Goal: Use online tool/utility: Utilize a website feature to perform a specific function

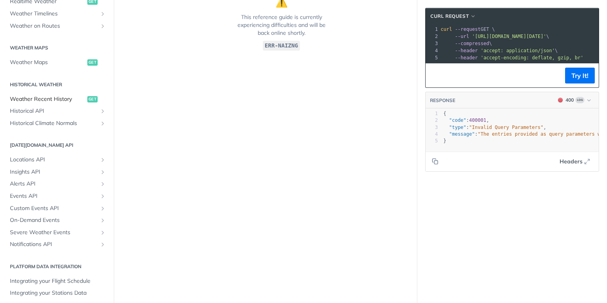
scroll to position [223, 0]
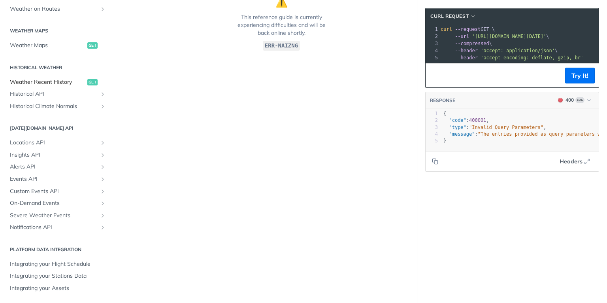
click at [57, 84] on span "Weather Recent History" at bounding box center [47, 82] width 75 height 8
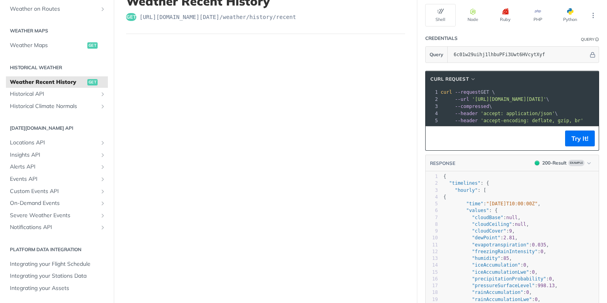
scroll to position [63, 0]
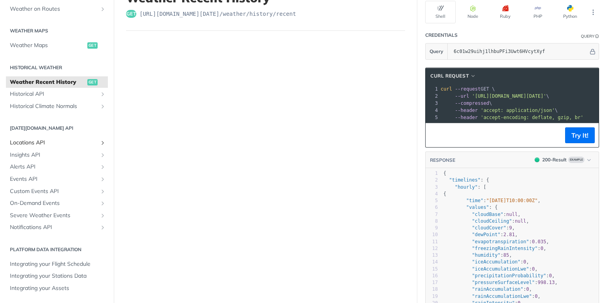
click at [42, 142] on span "Locations API" at bounding box center [54, 143] width 88 height 8
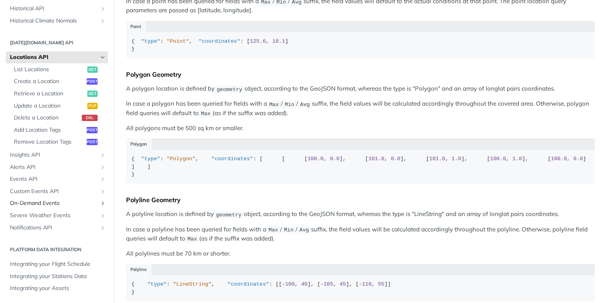
scroll to position [221, 0]
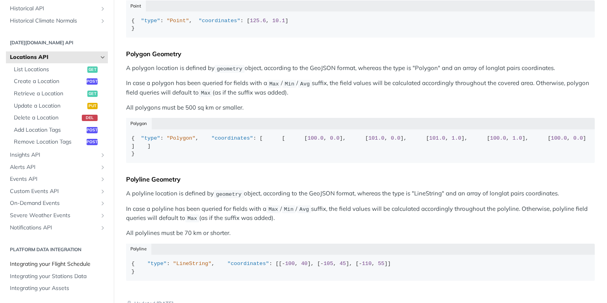
click at [78, 266] on span "Integrating your Flight Schedule" at bounding box center [58, 264] width 96 height 8
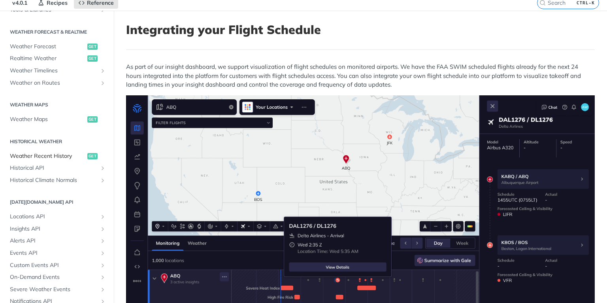
scroll to position [128, 0]
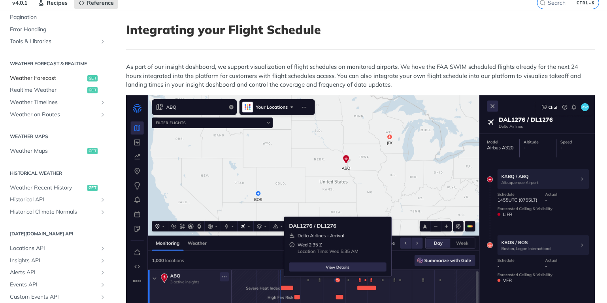
click at [49, 79] on span "Weather Forecast" at bounding box center [47, 78] width 75 height 8
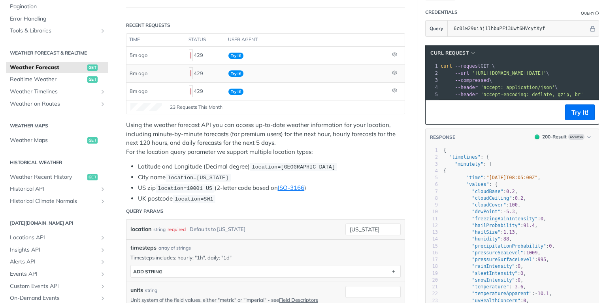
scroll to position [95, 0]
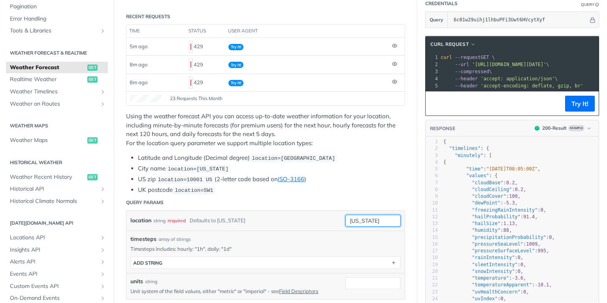
drag, startPoint x: 376, startPoint y: 209, endPoint x: 340, endPoint y: 208, distance: 36.4
click at [340, 215] on div "location string required Defaults to new york new york required type : string U…" at bounding box center [265, 221] width 270 height 12
click at [568, 108] on button "Try It!" at bounding box center [580, 104] width 30 height 16
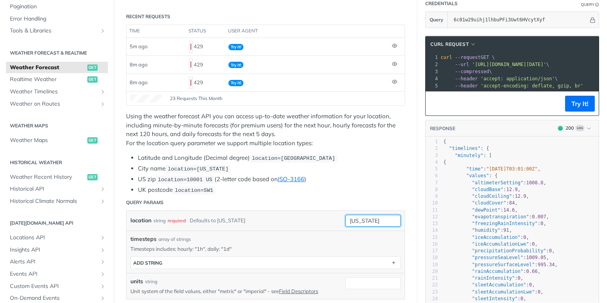
paste input "Howard, Panama"
type input "Howard Panama"
click at [576, 108] on button "Try It!" at bounding box center [580, 104] width 30 height 16
drag, startPoint x: 388, startPoint y: 213, endPoint x: 346, endPoint y: 212, distance: 41.5
click at [346, 215] on input "Howard Panama" at bounding box center [372, 221] width 55 height 12
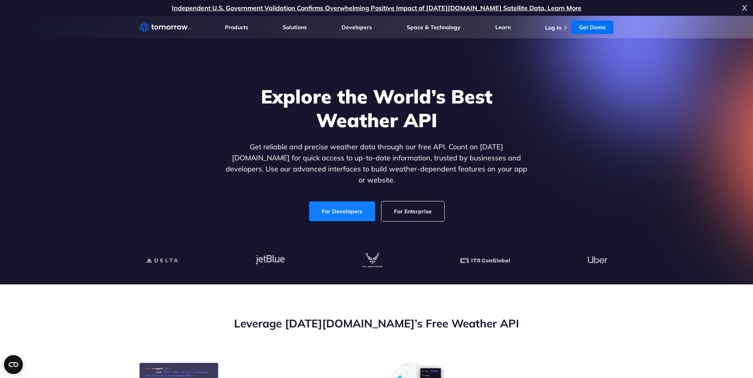
click at [350, 202] on link "For Developers" at bounding box center [342, 212] width 66 height 20
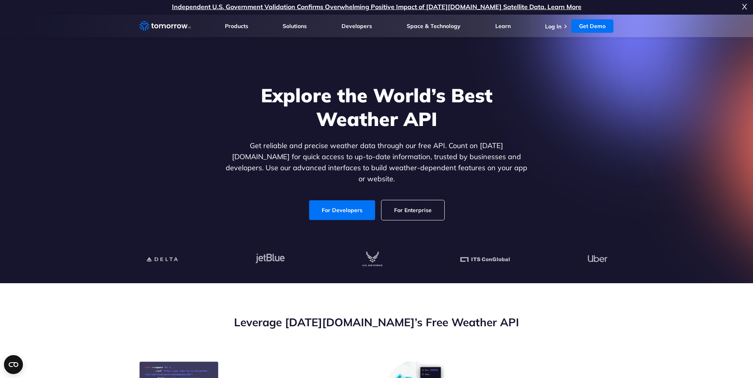
scroll to position [40, 0]
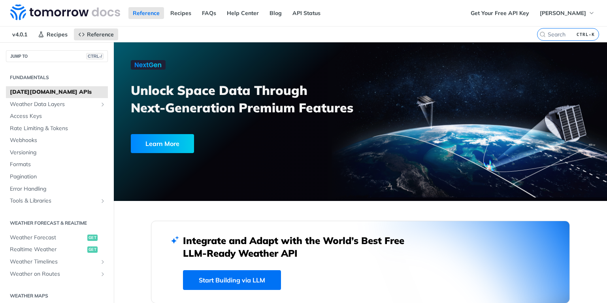
click at [341, 17] on div "Reference Recipes FAQs Help Center Blog API Status" at bounding box center [233, 13] width 466 height 26
click at [43, 235] on span "Weather Forecast" at bounding box center [47, 238] width 75 height 8
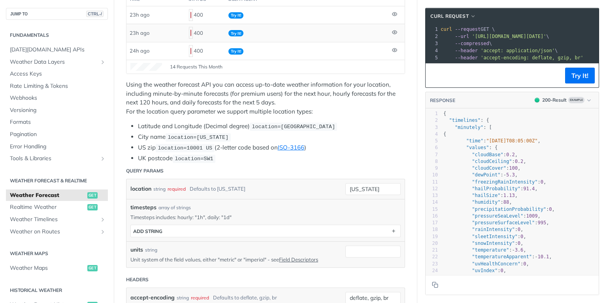
scroll to position [158, 0]
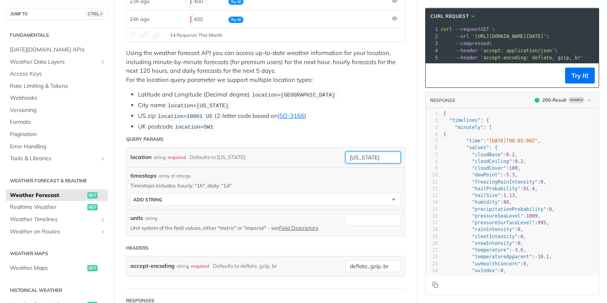
click at [366, 151] on input "[US_STATE]" at bounding box center [372, 157] width 55 height 12
drag, startPoint x: 371, startPoint y: 149, endPoint x: 342, endPoint y: 156, distance: 30.2
click at [345, 156] on div "new york required type : string Use default value" at bounding box center [372, 157] width 55 height 12
paste input "Panama Pacific International Airport"
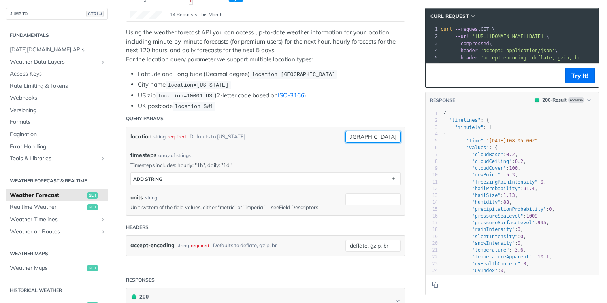
scroll to position [190, 0]
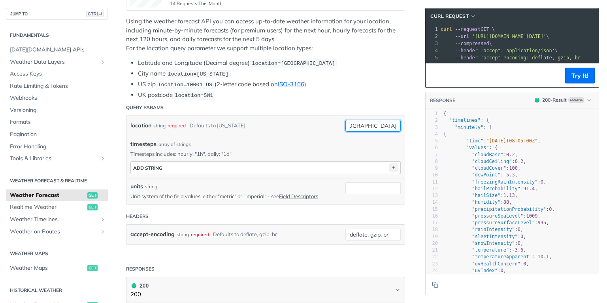
type input "Panama Pacific International Airport"
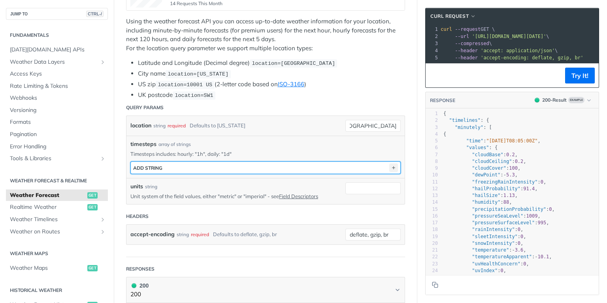
scroll to position [0, 0]
click at [390, 163] on icon "button" at bounding box center [393, 167] width 9 height 9
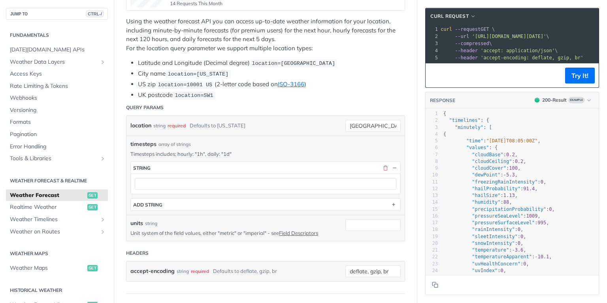
click at [233, 174] on div at bounding box center [266, 184] width 270 height 20
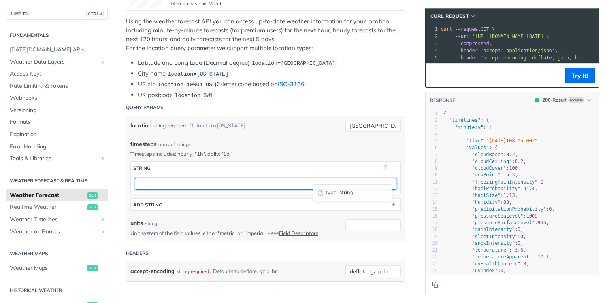
click at [217, 178] on input "text" at bounding box center [266, 184] width 262 height 12
type input "1h"
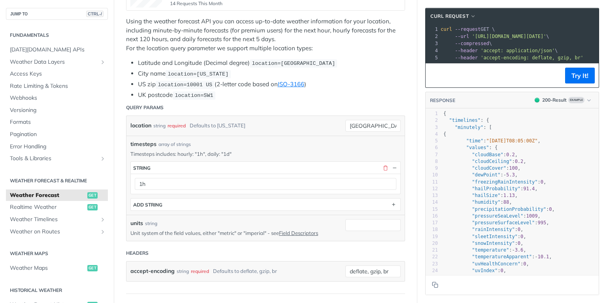
click at [290, 136] on div "timesteps array of strings Timesteps includes: hourly: "1h", daily: "1d" timest…" at bounding box center [265, 175] width 278 height 79
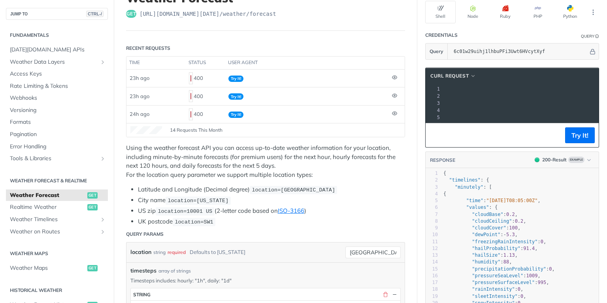
scroll to position [0, 308]
click at [577, 137] on button "Try It!" at bounding box center [580, 135] width 30 height 16
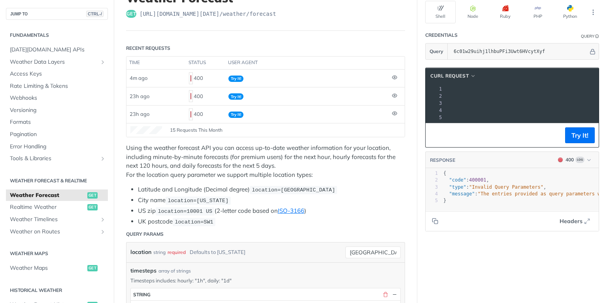
scroll to position [95, 0]
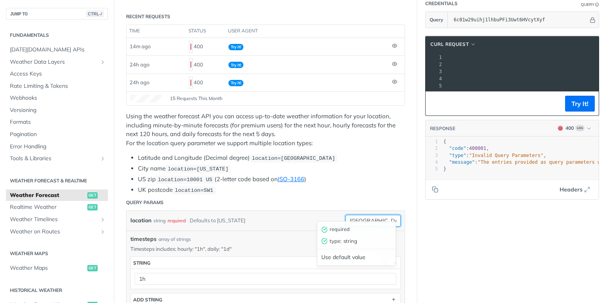
click at [364, 218] on input "Panama Pacific International Airport" at bounding box center [372, 221] width 55 height 12
paste input "Howard, Panama"
type input "Howard, Panama"
click at [576, 104] on button "Try It!" at bounding box center [580, 104] width 30 height 16
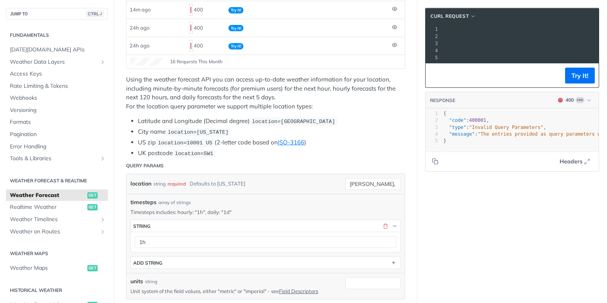
scroll to position [95, 0]
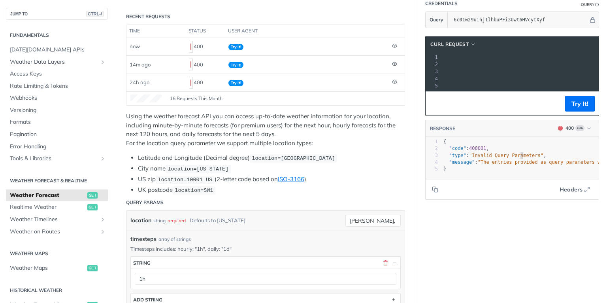
type textarea "rameters", "message": "The entries pro"
drag, startPoint x: 516, startPoint y: 156, endPoint x: 522, endPoint y: 164, distance: 9.6
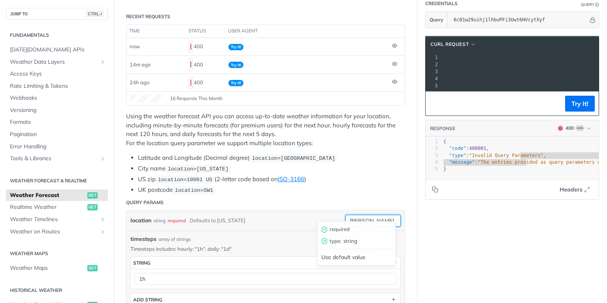
click at [366, 215] on input "Howard, Panama" at bounding box center [372, 221] width 55 height 12
click at [365, 215] on input "Howard, Panama" at bounding box center [372, 221] width 55 height 12
click at [572, 107] on button "Try It!" at bounding box center [580, 104] width 30 height 16
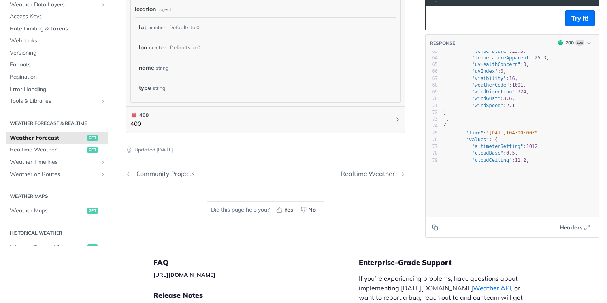
scroll to position [443, 0]
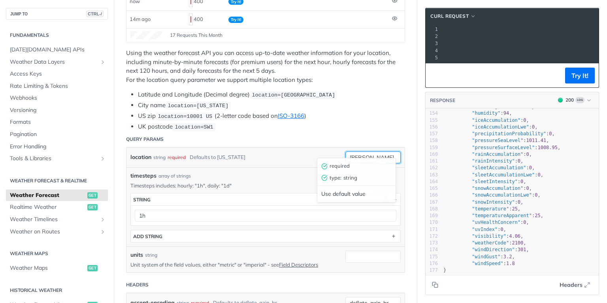
click at [367, 151] on input "Howard Panama" at bounding box center [372, 157] width 55 height 12
drag, startPoint x: 365, startPoint y: 149, endPoint x: 342, endPoint y: 154, distance: 23.7
click at [345, 154] on input "Howard Panama" at bounding box center [372, 157] width 55 height 12
click at [574, 81] on button "Try It!" at bounding box center [580, 76] width 30 height 16
click at [364, 151] on input "Pacific Panama" at bounding box center [372, 157] width 55 height 12
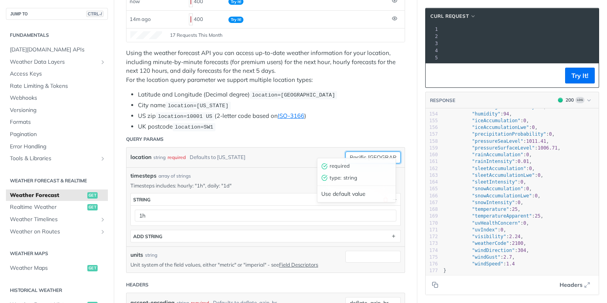
click at [389, 151] on input "Pacific Panama" at bounding box center [372, 157] width 55 height 12
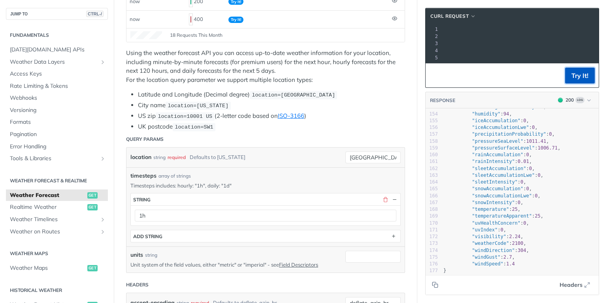
click at [576, 75] on button "Try It!" at bounding box center [580, 76] width 30 height 16
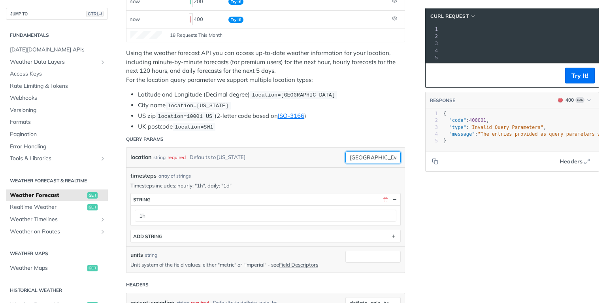
click at [378, 151] on input "Pacific Panama international airport" at bounding box center [372, 157] width 55 height 12
click at [569, 79] on button "Try It!" at bounding box center [580, 76] width 30 height 16
click at [383, 151] on input "Panama Pacific international airport" at bounding box center [372, 157] width 55 height 12
click at [384, 151] on input "Panama Pacific international airport" at bounding box center [372, 157] width 55 height 12
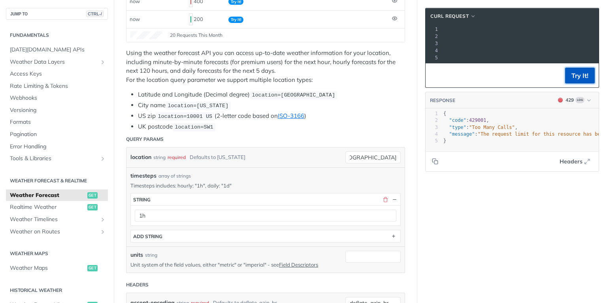
scroll to position [0, 0]
click at [571, 80] on button "Try It!" at bounding box center [580, 76] width 30 height 16
click at [379, 151] on input "Panama Pacific airport" at bounding box center [372, 157] width 55 height 12
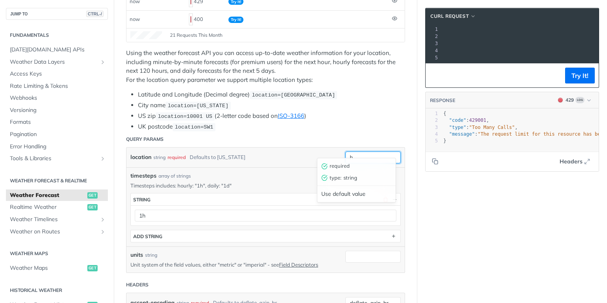
scroll to position [0, 191]
type input "howard panama"
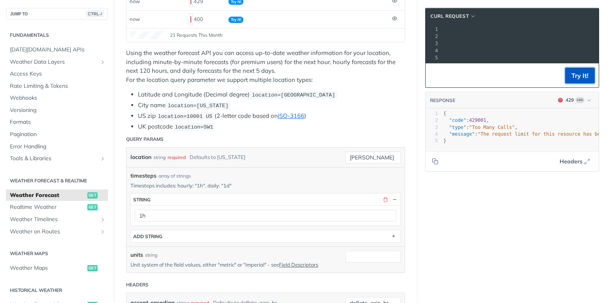
click at [580, 81] on button "Try It!" at bounding box center [580, 76] width 30 height 16
click at [348, 101] on li "City name location=new york" at bounding box center [271, 105] width 267 height 9
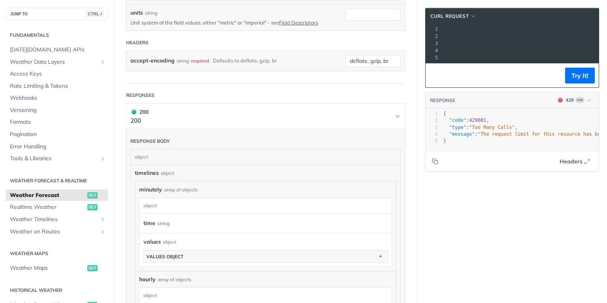
scroll to position [411, 0]
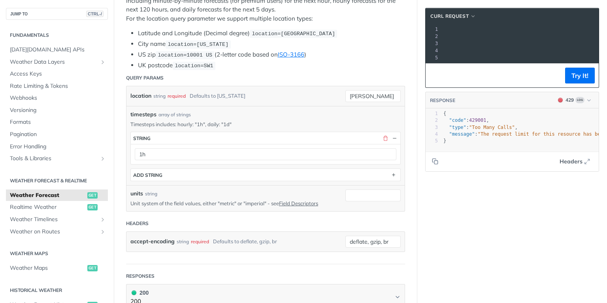
scroll to position [190, 0]
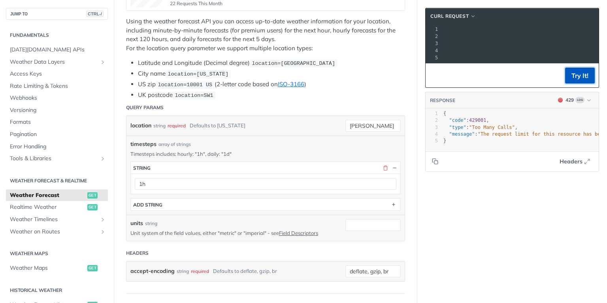
click at [579, 81] on button "Try It!" at bounding box center [580, 76] width 30 height 16
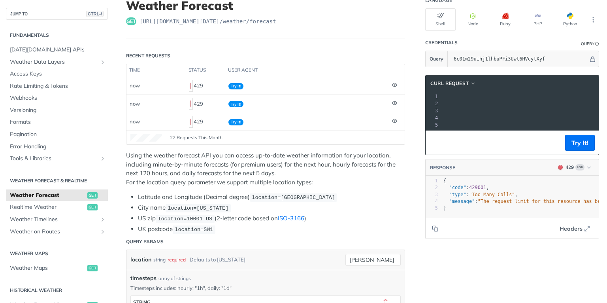
scroll to position [0, 0]
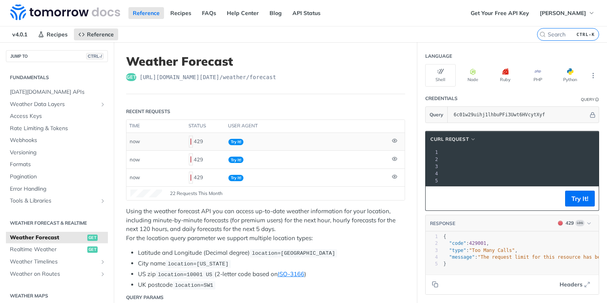
click at [194, 137] on div "429" at bounding box center [205, 141] width 33 height 13
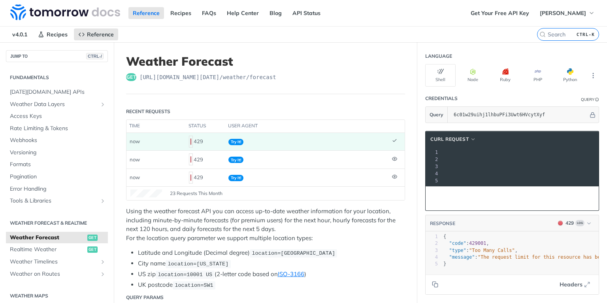
click at [237, 139] on span "Try It!" at bounding box center [235, 142] width 15 height 6
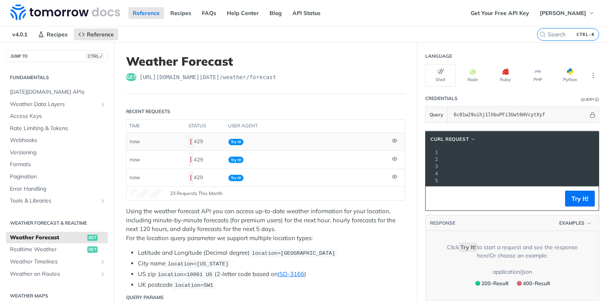
click at [237, 139] on span "Try It!" at bounding box center [235, 142] width 15 height 6
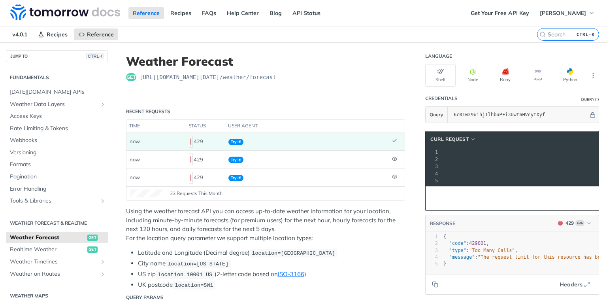
click at [237, 139] on span "Try It!" at bounding box center [235, 142] width 15 height 6
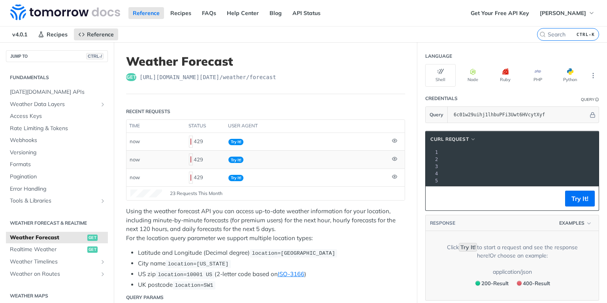
click at [238, 157] on span "Try It!" at bounding box center [235, 160] width 15 height 6
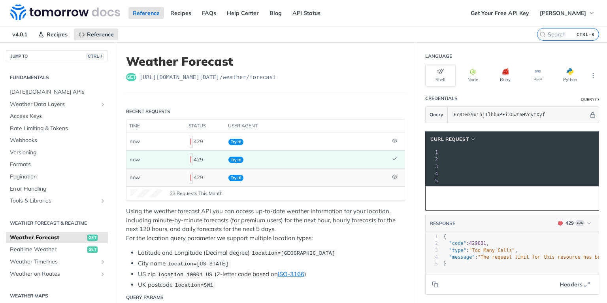
click at [232, 175] on span "Try It!" at bounding box center [235, 178] width 15 height 6
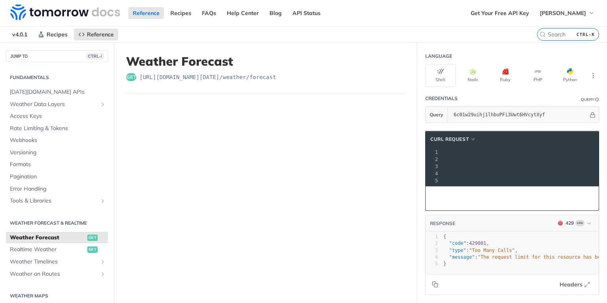
click at [243, 77] on header "Weather Forecast get https://api.tomorrow.io/v4 /weather/forecast" at bounding box center [265, 74] width 279 height 40
click at [36, 235] on span "Weather Forecast" at bounding box center [47, 238] width 75 height 8
click at [299, 7] on link "API Status" at bounding box center [306, 13] width 37 height 12
